Goal: Transaction & Acquisition: Purchase product/service

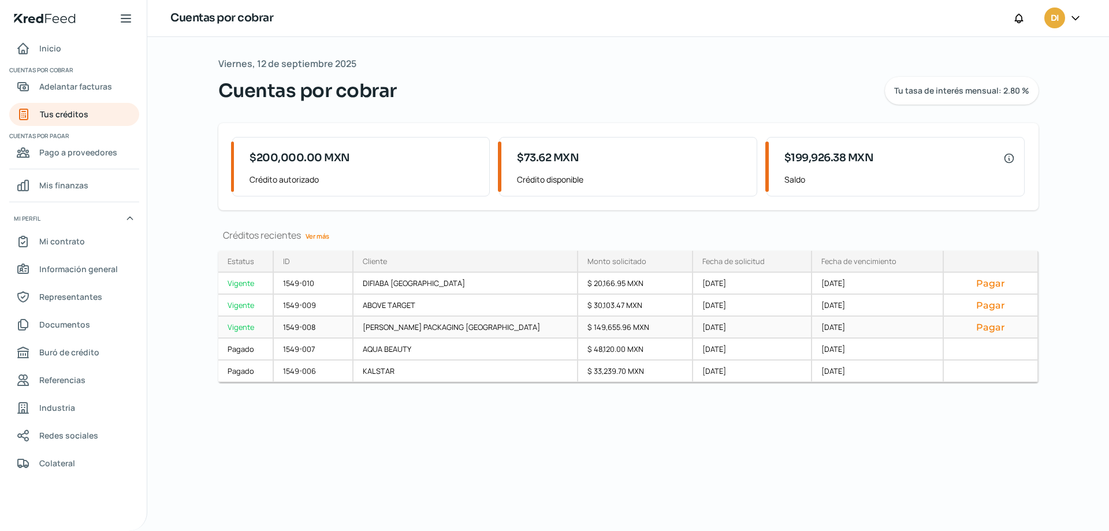
click at [983, 323] on button "Pagar" at bounding box center [990, 327] width 75 height 12
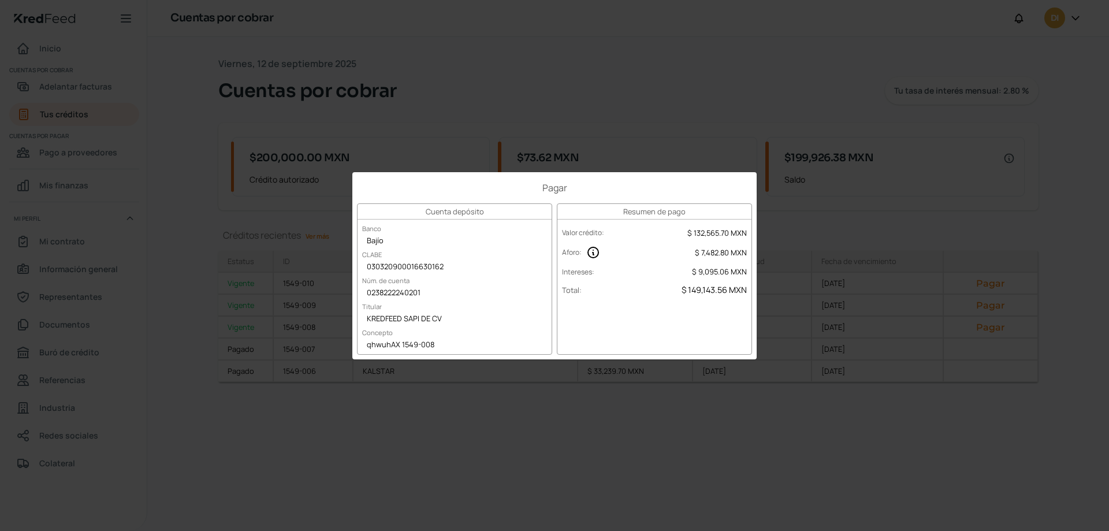
click at [917, 212] on div "Pagar Cuenta depósito Banco Bajío [PERSON_NAME] 030320900016630162 Núm. de cuen…" at bounding box center [554, 265] width 1109 height 531
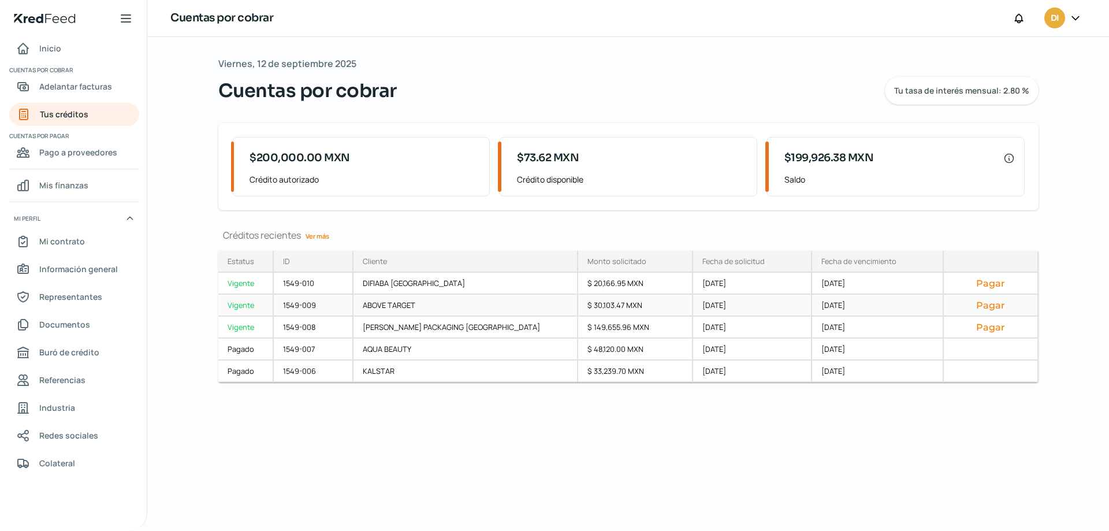
click at [964, 300] on button "Pagar" at bounding box center [990, 305] width 75 height 12
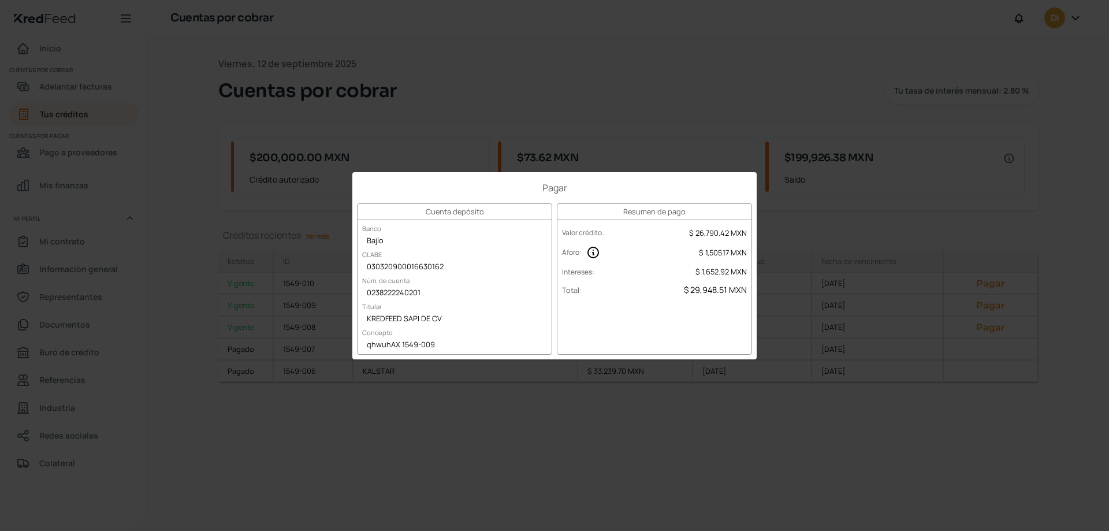
click at [946, 202] on div "Pagar Cuenta depósito Banco Bajío [PERSON_NAME] 030320900016630162 Núm. de cuen…" at bounding box center [554, 265] width 1109 height 531
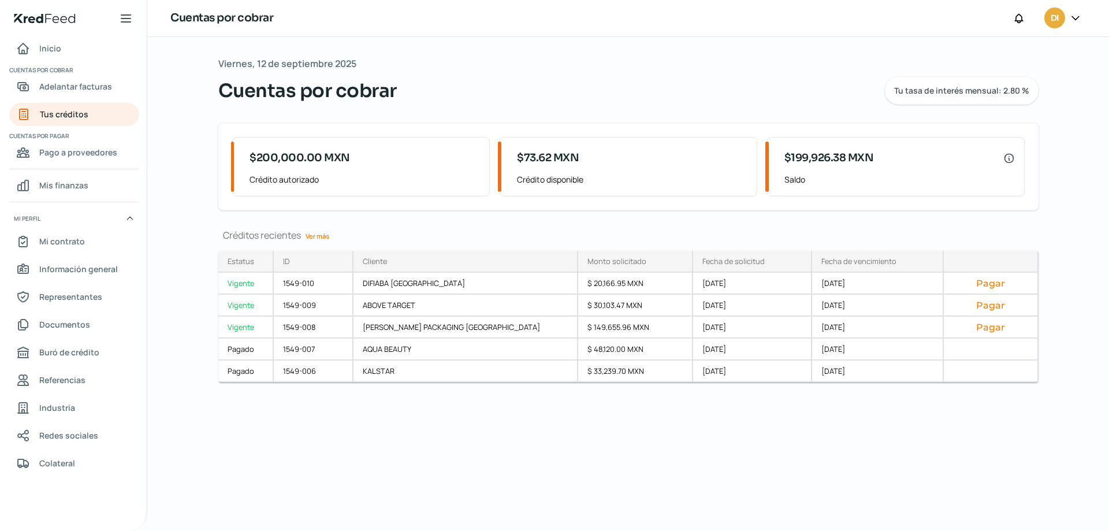
click at [974, 283] on button "Pagar" at bounding box center [990, 283] width 75 height 12
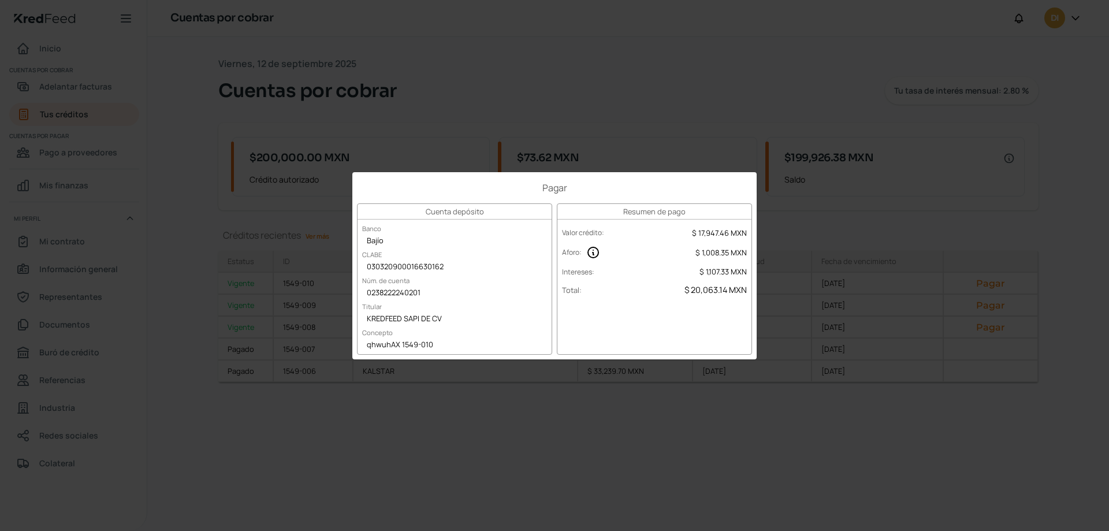
click at [916, 173] on div "Pagar Cuenta depósito Banco Bajío [PERSON_NAME] 030320900016630162 Núm. de cuen…" at bounding box center [554, 265] width 1109 height 531
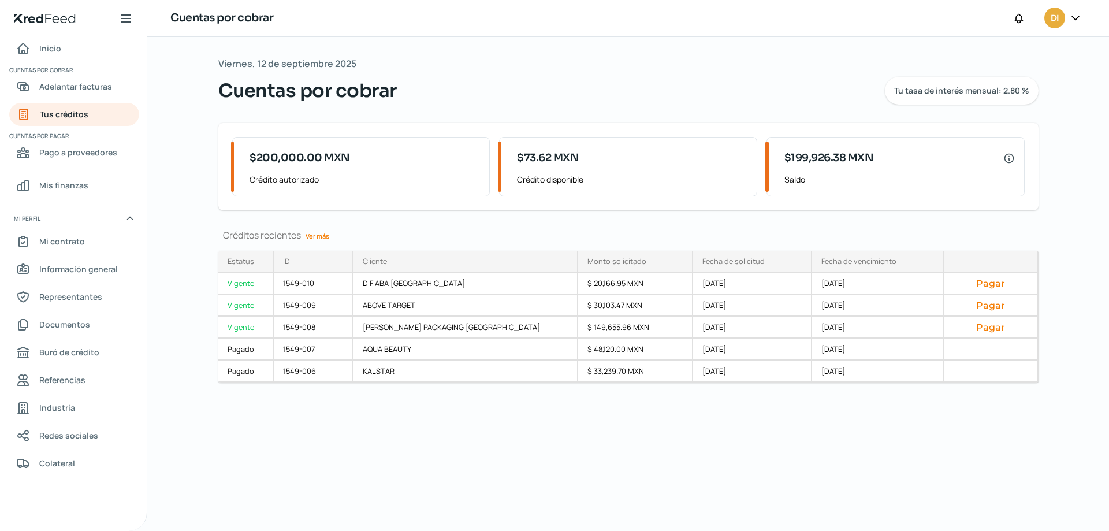
click at [1070, 17] on icon at bounding box center [1075, 18] width 12 height 12
click at [974, 153] on span "Cerrar sesión" at bounding box center [975, 155] width 52 height 14
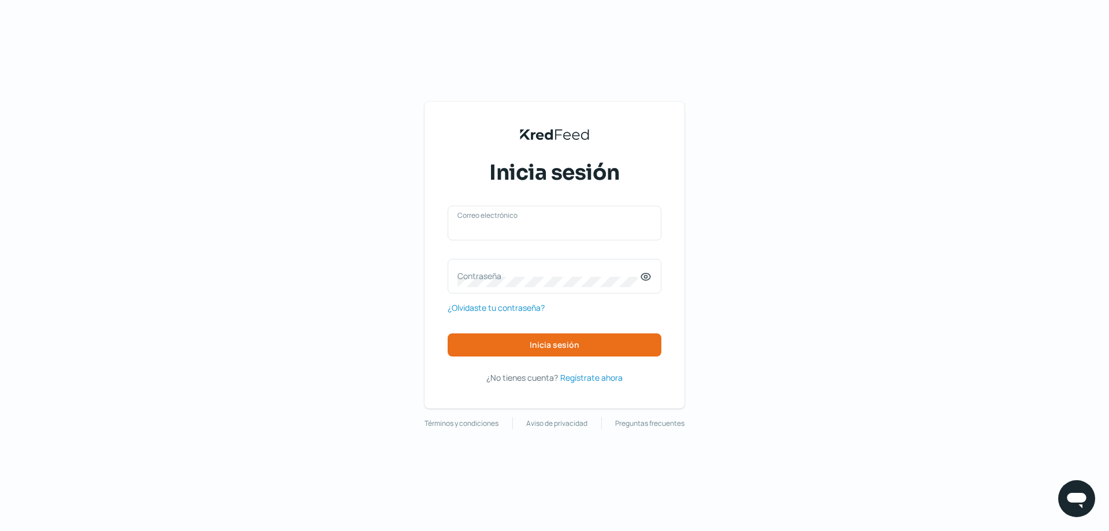
type input "[EMAIL_ADDRESS][DOMAIN_NAME]"
